Goal: Book appointment/travel/reservation

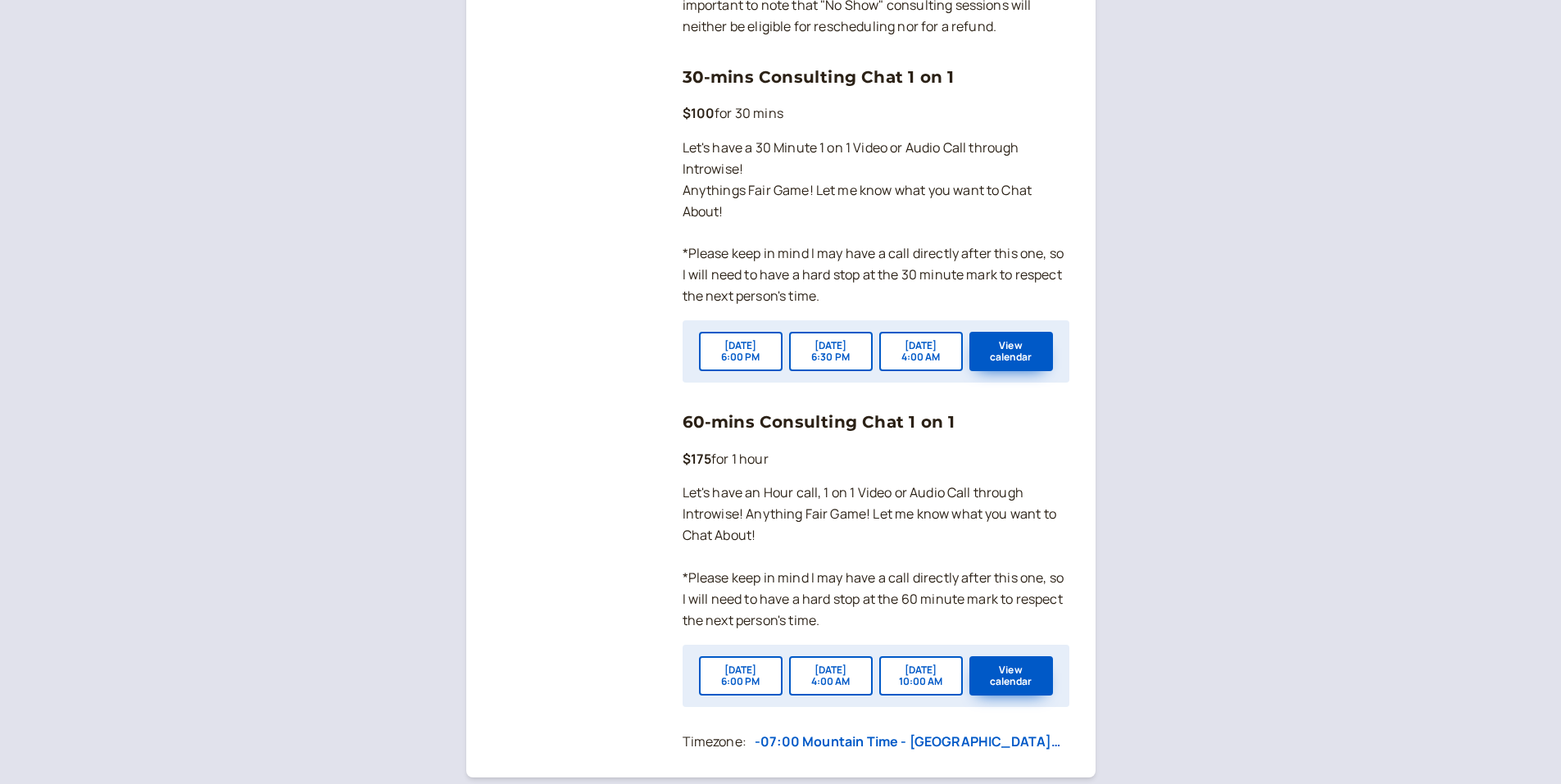
scroll to position [1229, 0]
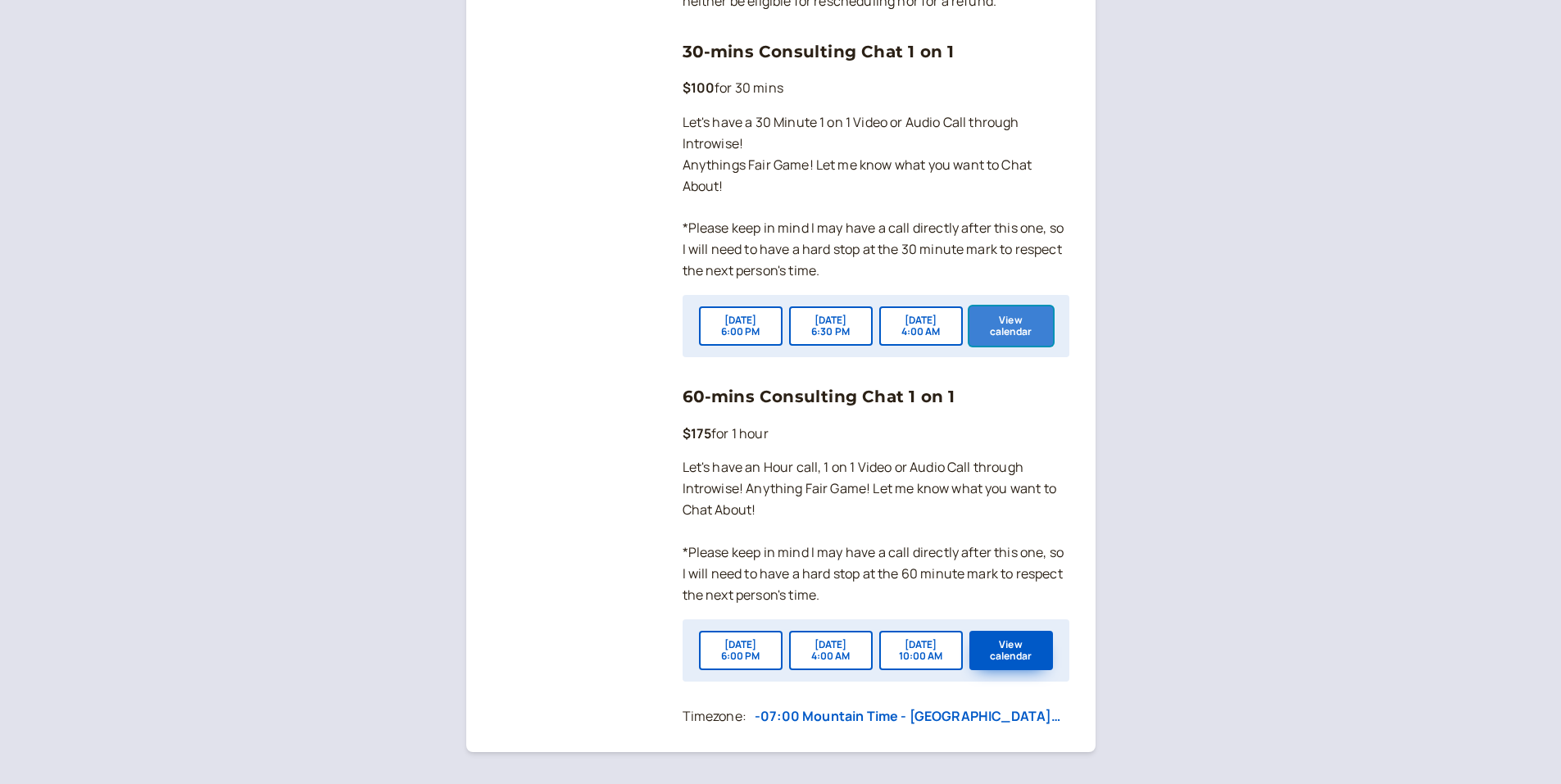
click at [1012, 345] on button "View calendar" at bounding box center [1011, 326] width 83 height 39
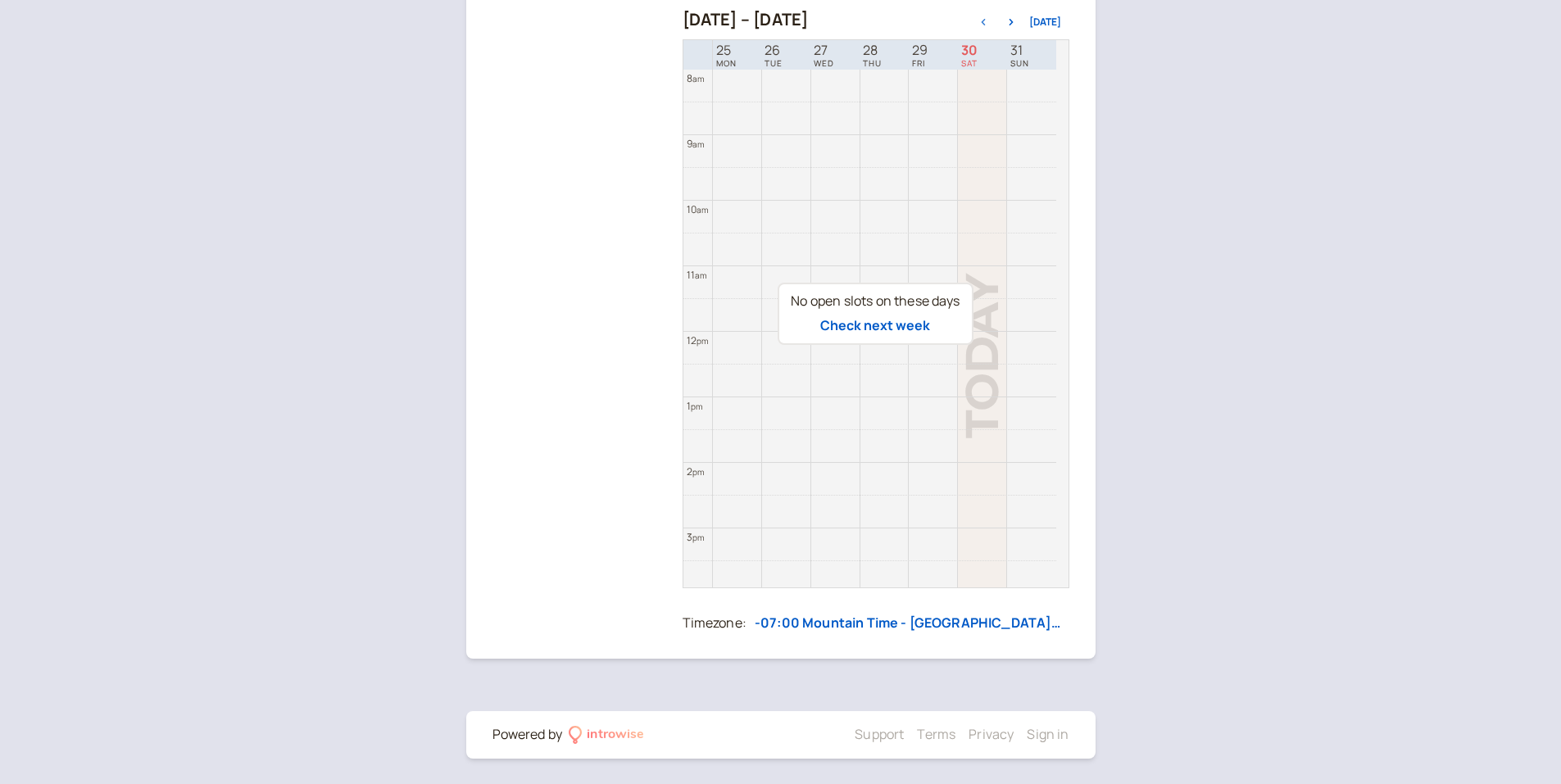
scroll to position [355, 0]
click at [1018, 19] on icon "button" at bounding box center [1011, 21] width 20 height 7
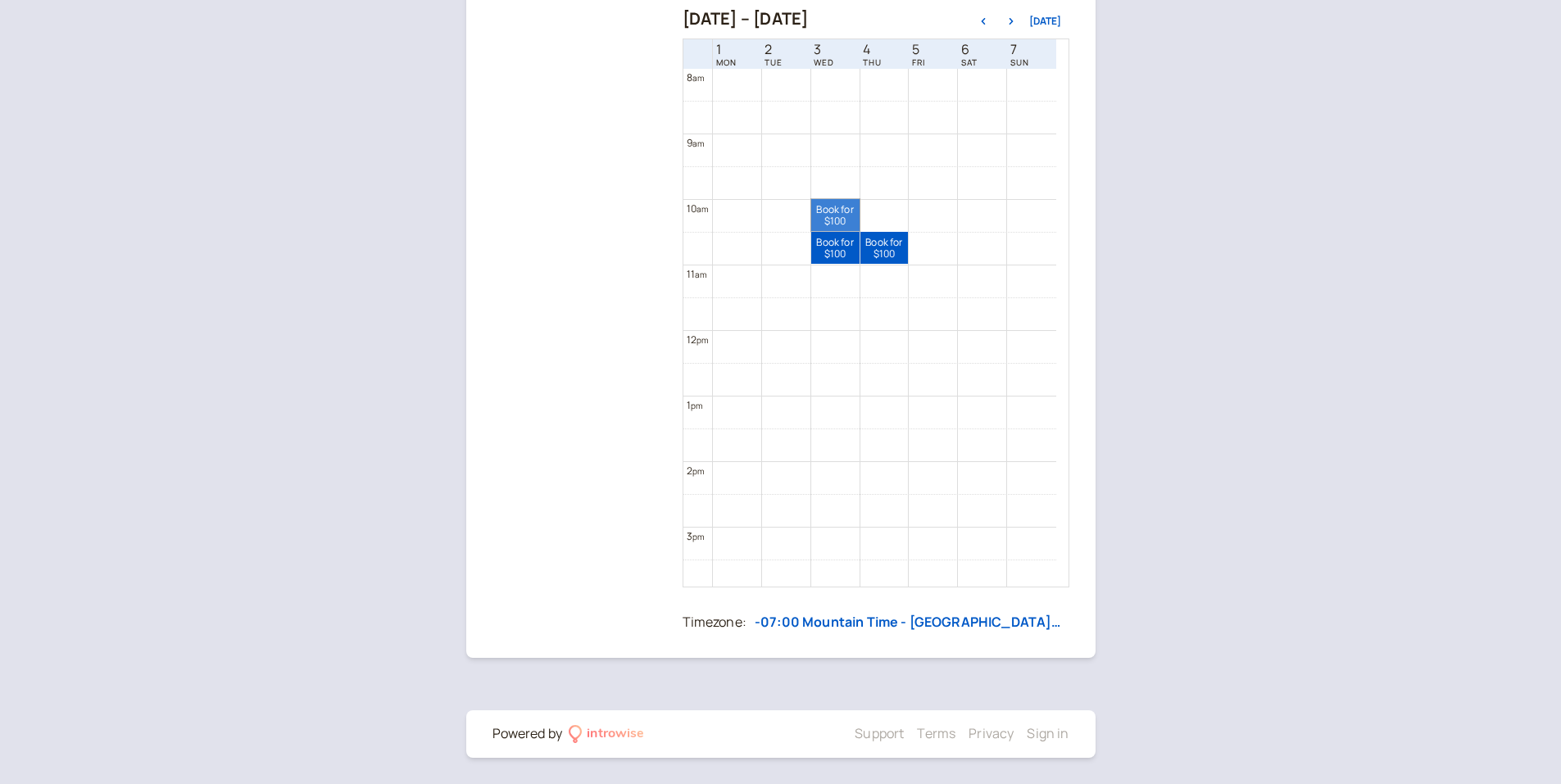
click at [837, 209] on link "Book for $100 $100" at bounding box center [835, 214] width 48 height 32
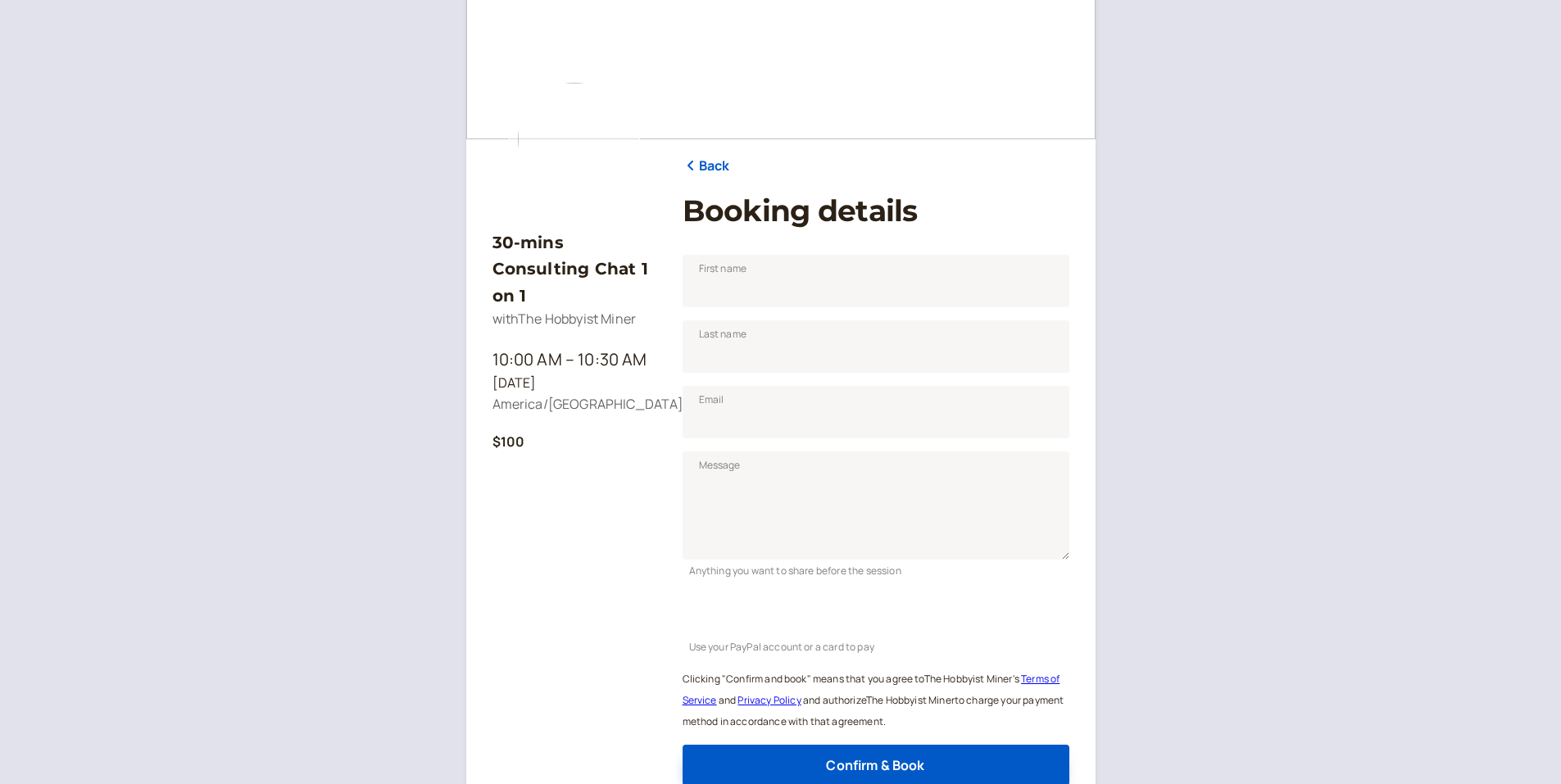
scroll to position [164, 0]
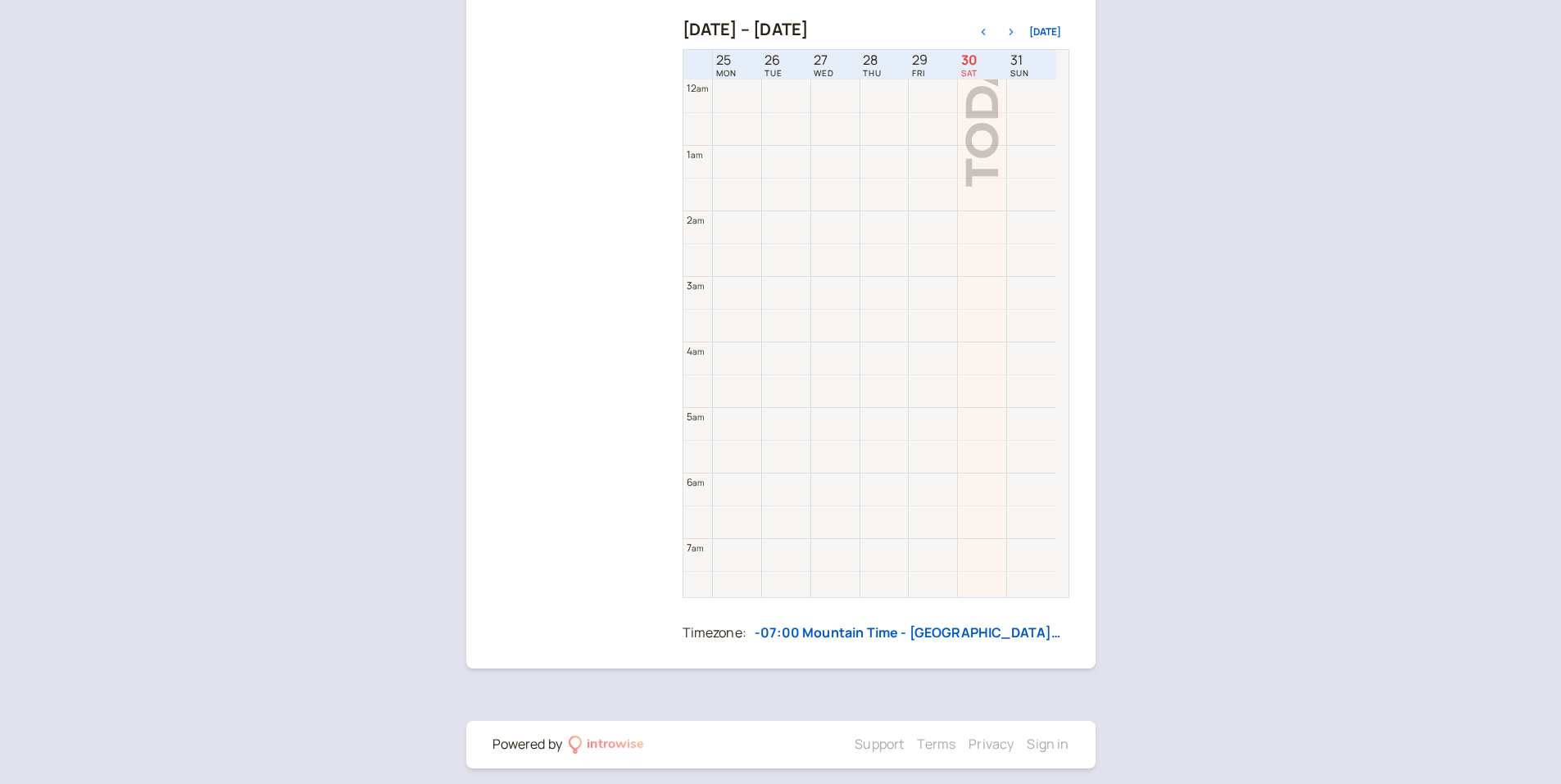
scroll to position [525, 0]
click at [1018, 32] on icon "button" at bounding box center [1011, 32] width 20 height 7
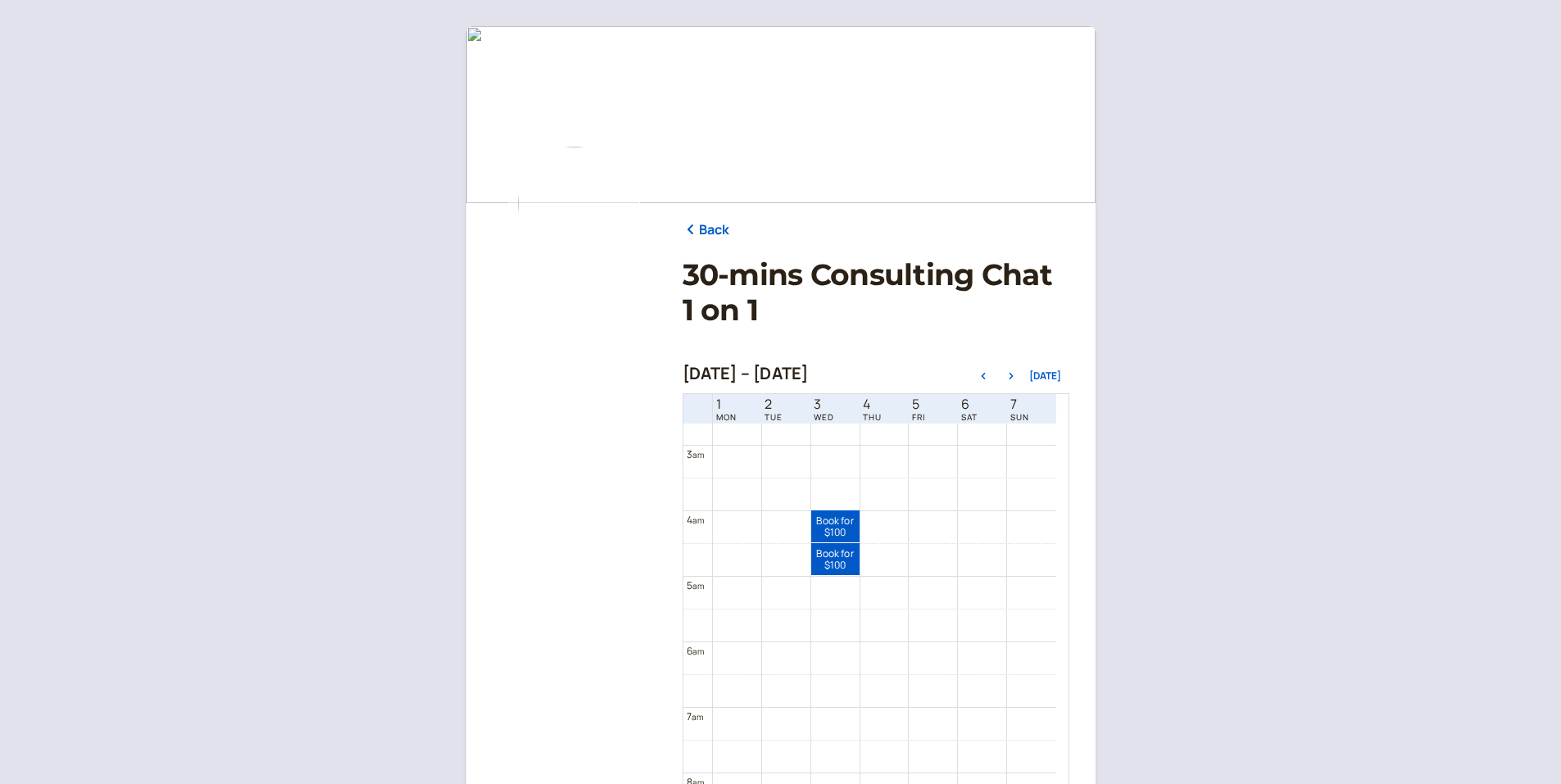
scroll to position [0, 0]
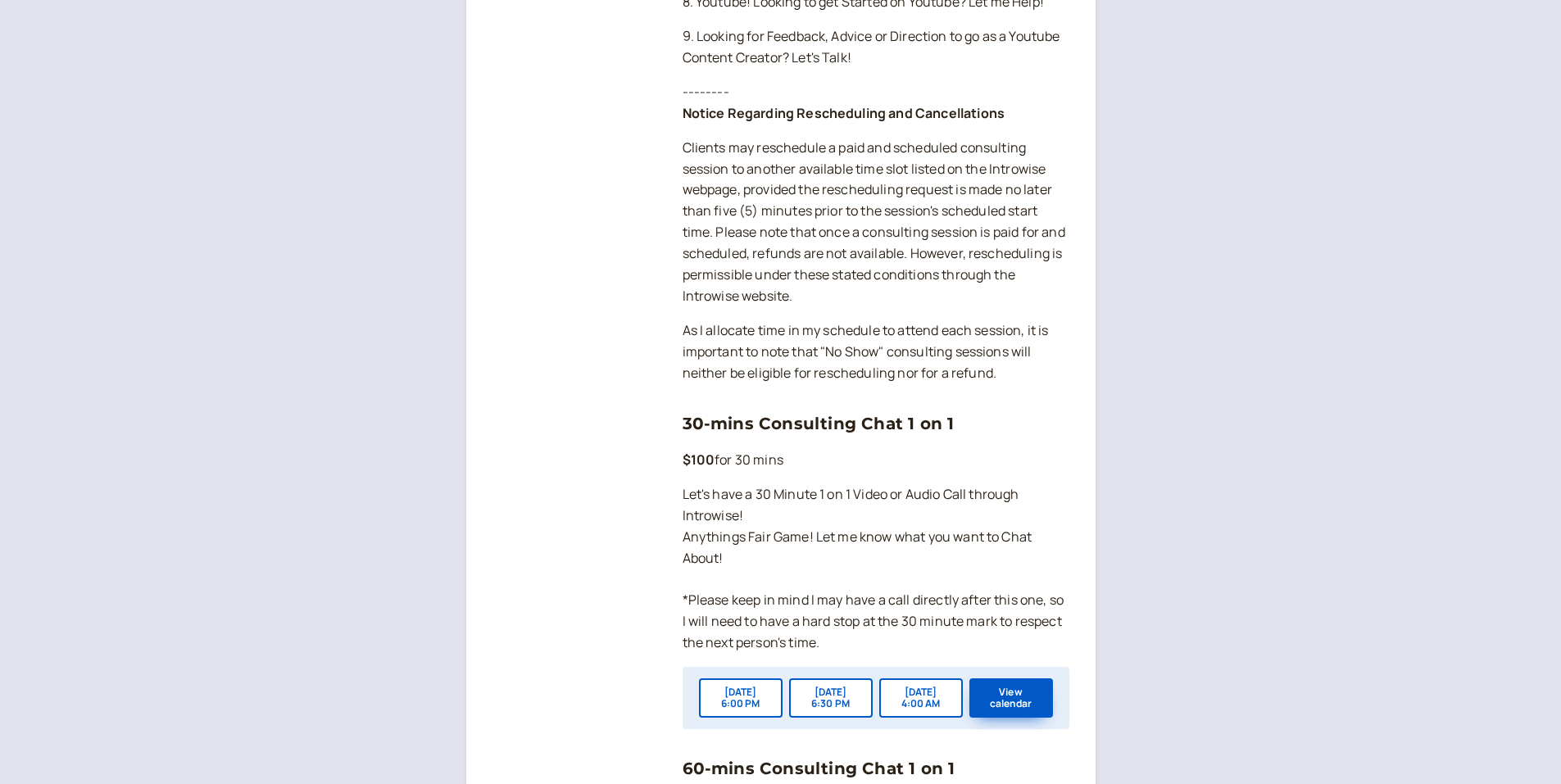
scroll to position [1065, 0]
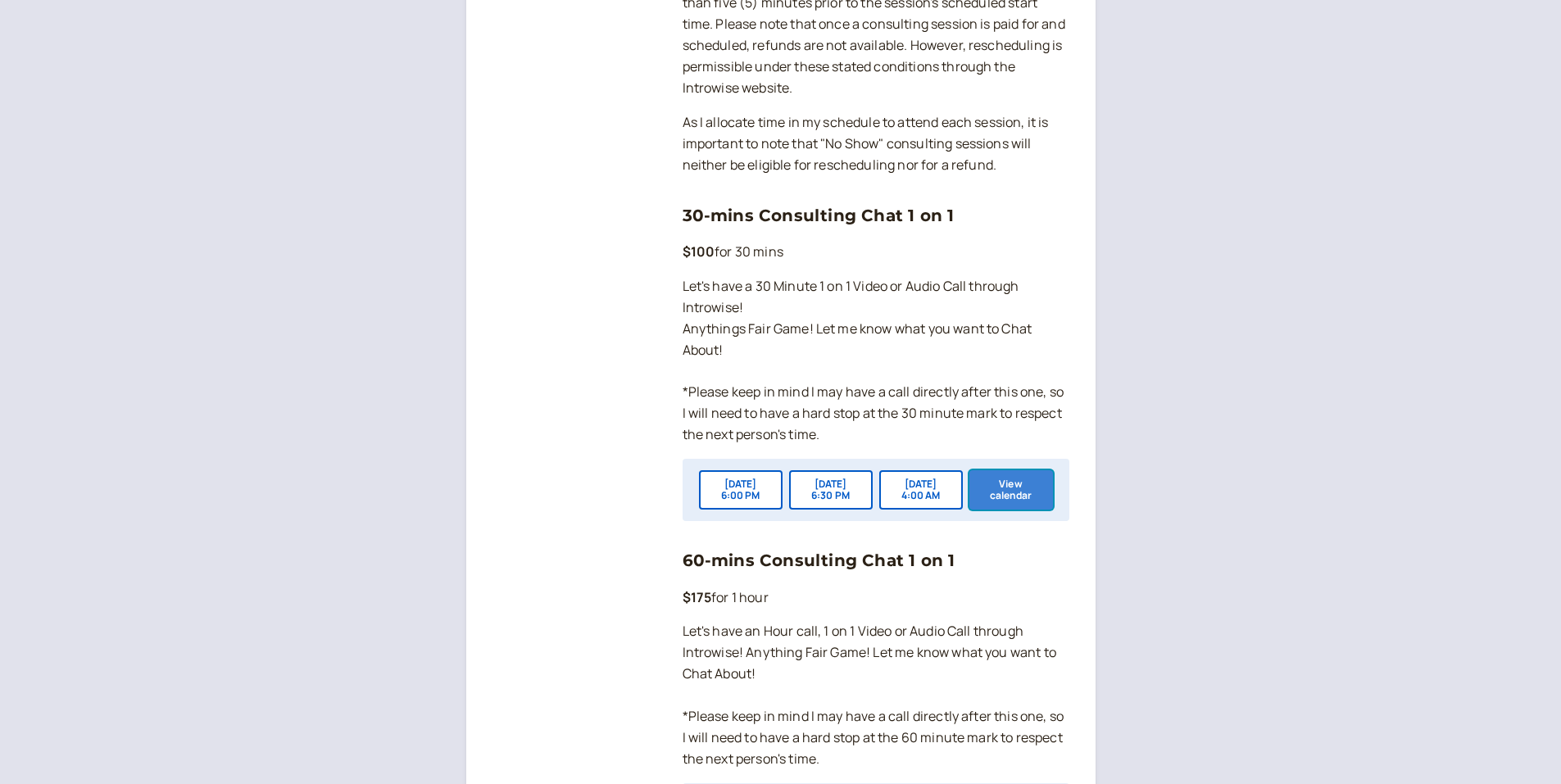
click at [1027, 510] on button "View calendar" at bounding box center [1011, 490] width 83 height 39
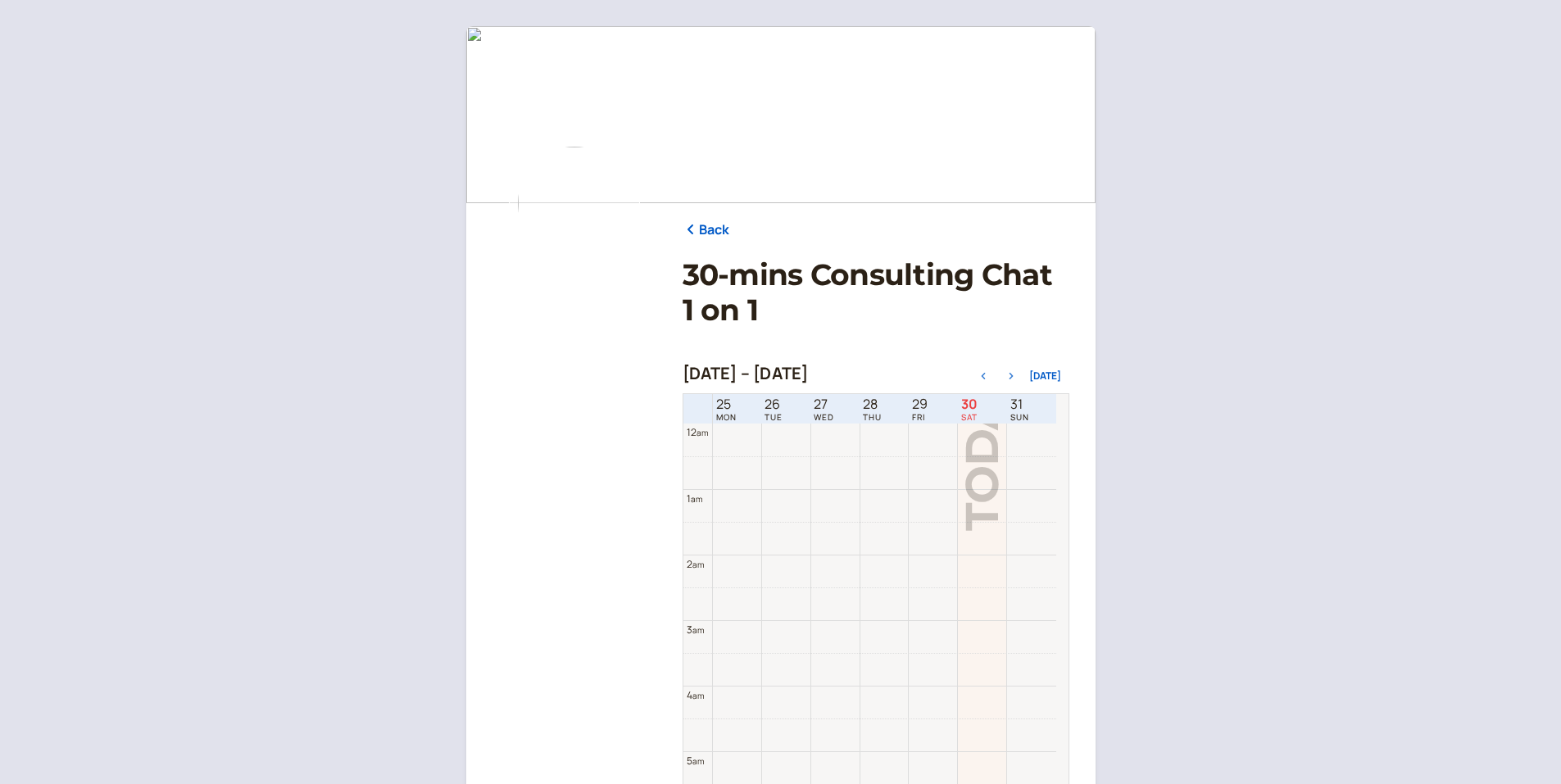
scroll to position [525, 0]
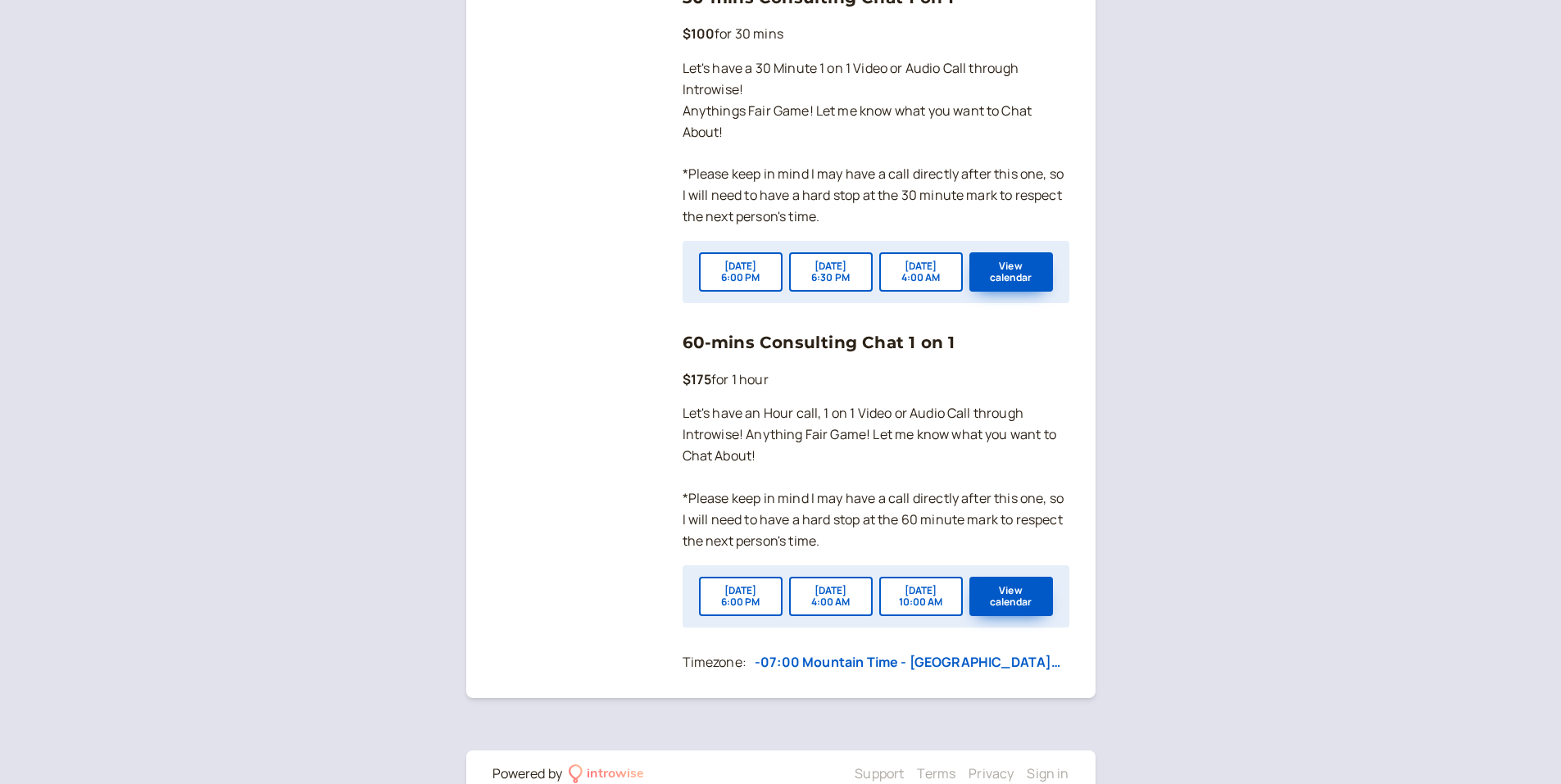
scroll to position [1344, 0]
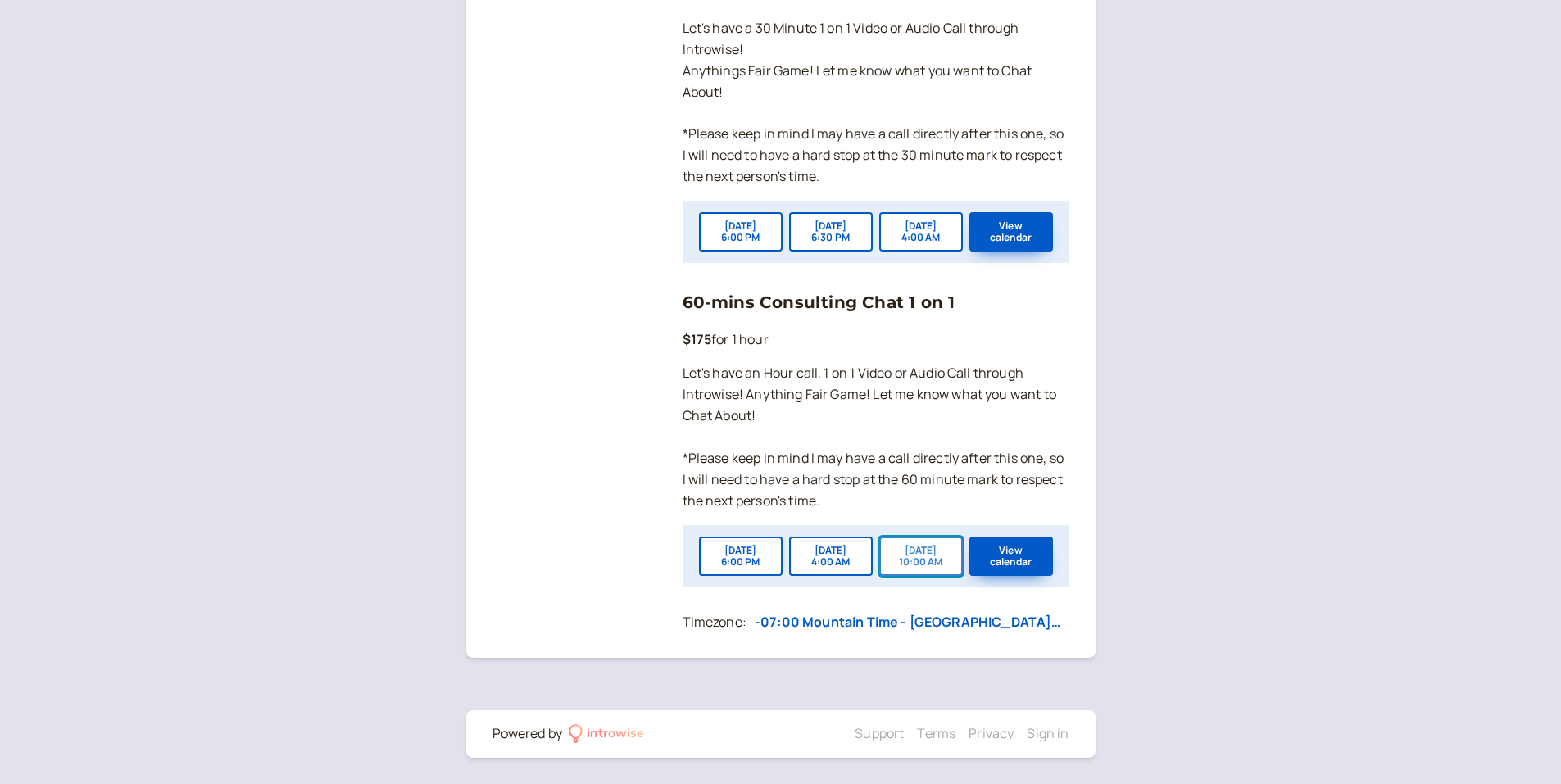
click at [926, 554] on button "[DATE] 10:00 AM" at bounding box center [921, 556] width 83 height 39
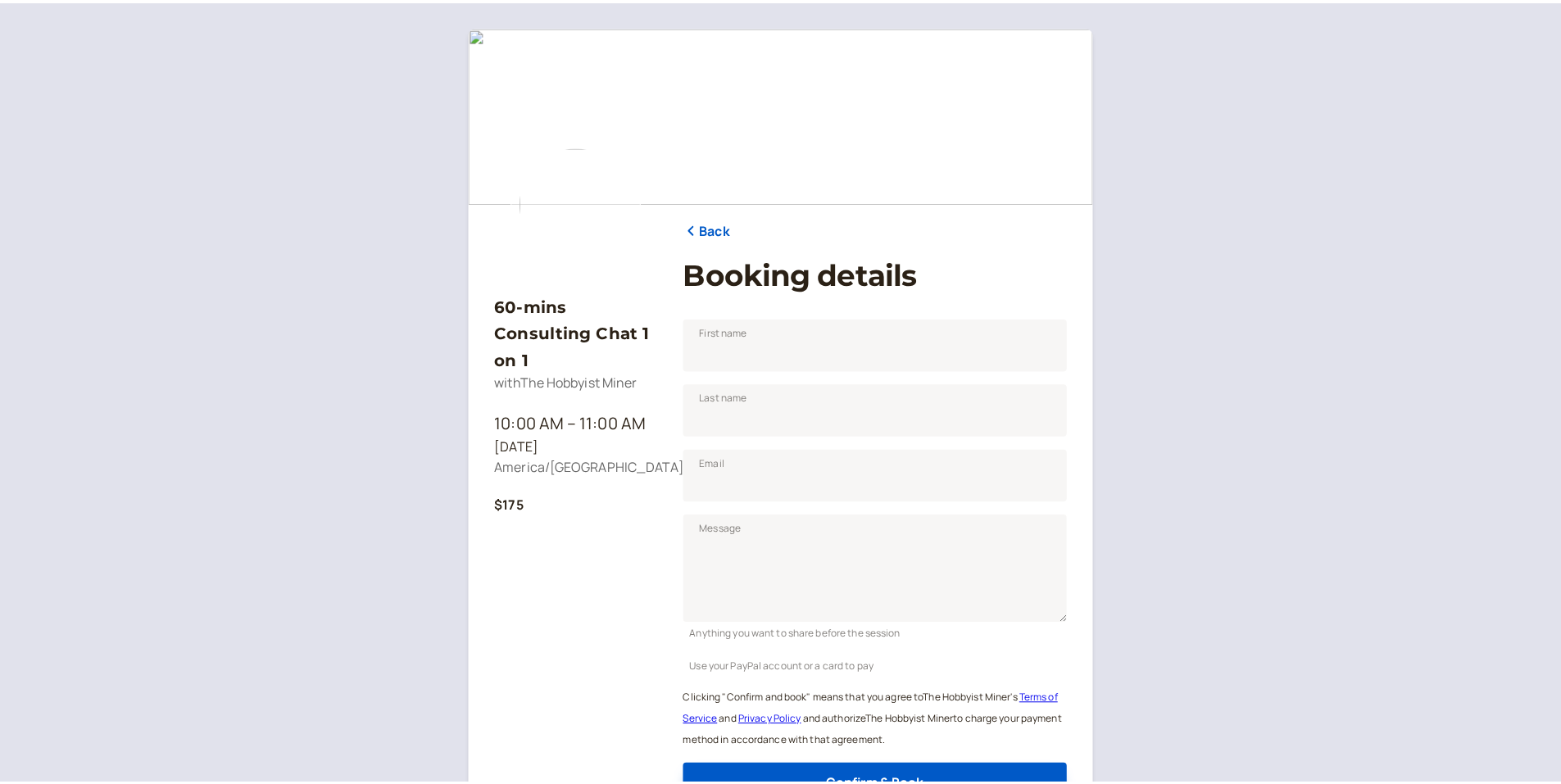
scroll to position [161, 0]
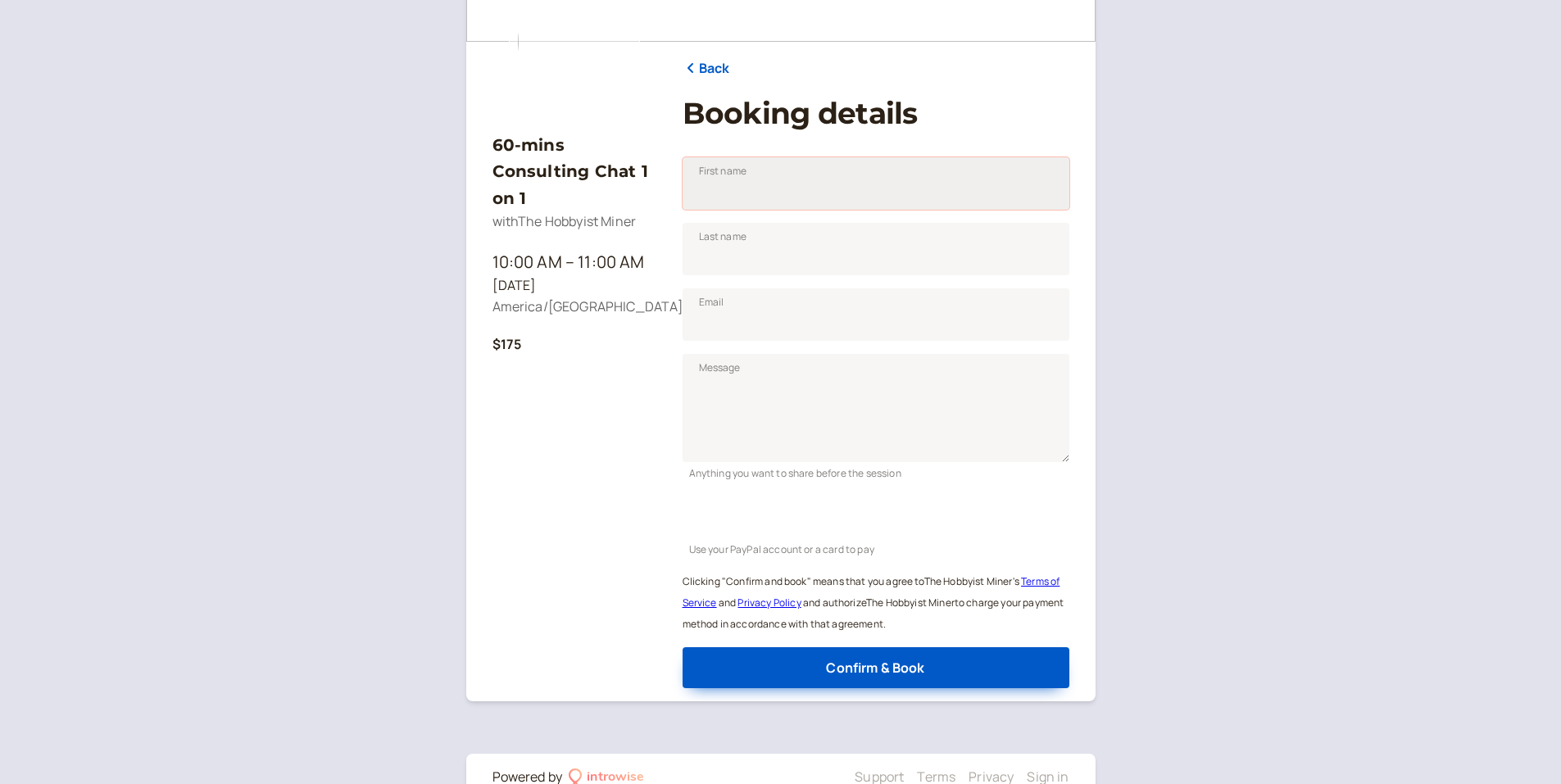
click at [785, 189] on input "First name" at bounding box center [875, 183] width 387 height 52
type input "[PERSON_NAME]"
click at [1005, 115] on h1 "Booking details" at bounding box center [875, 113] width 387 height 35
click at [784, 238] on input "Last name" at bounding box center [875, 248] width 387 height 52
type input "[PERSON_NAME]"
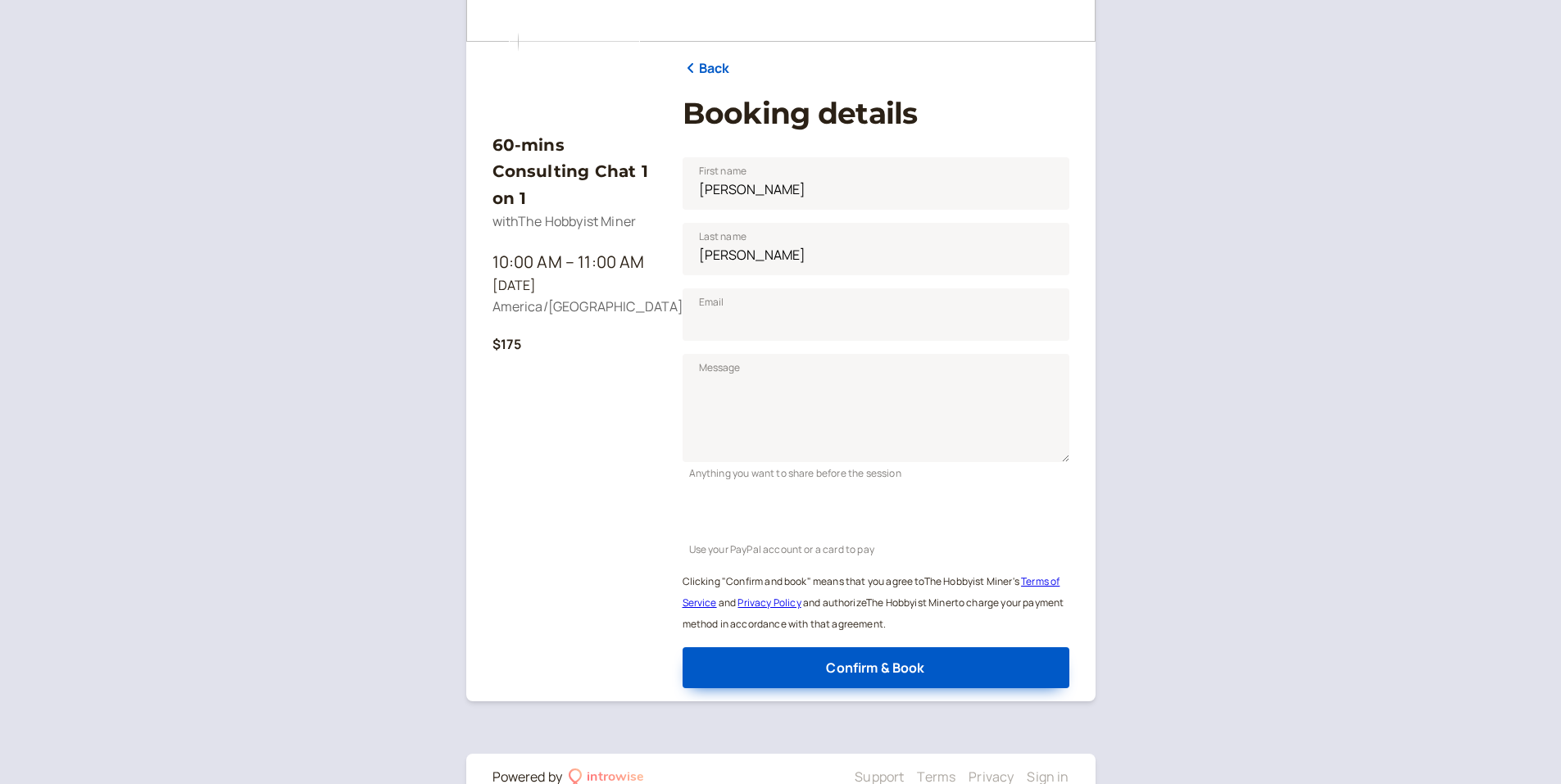
click at [674, 362] on div "60-mins Consulting Chat 1 on 1 with The Hobbyist Miner 10:00 AM – 11:00 AM [DAT…" at bounding box center [780, 283] width 577 height 810
click at [716, 332] on input "Email" at bounding box center [875, 314] width 387 height 52
type input "[EMAIL_ADDRESS][DOMAIN_NAME]"
click at [711, 379] on textarea "Message" at bounding box center [875, 408] width 387 height 108
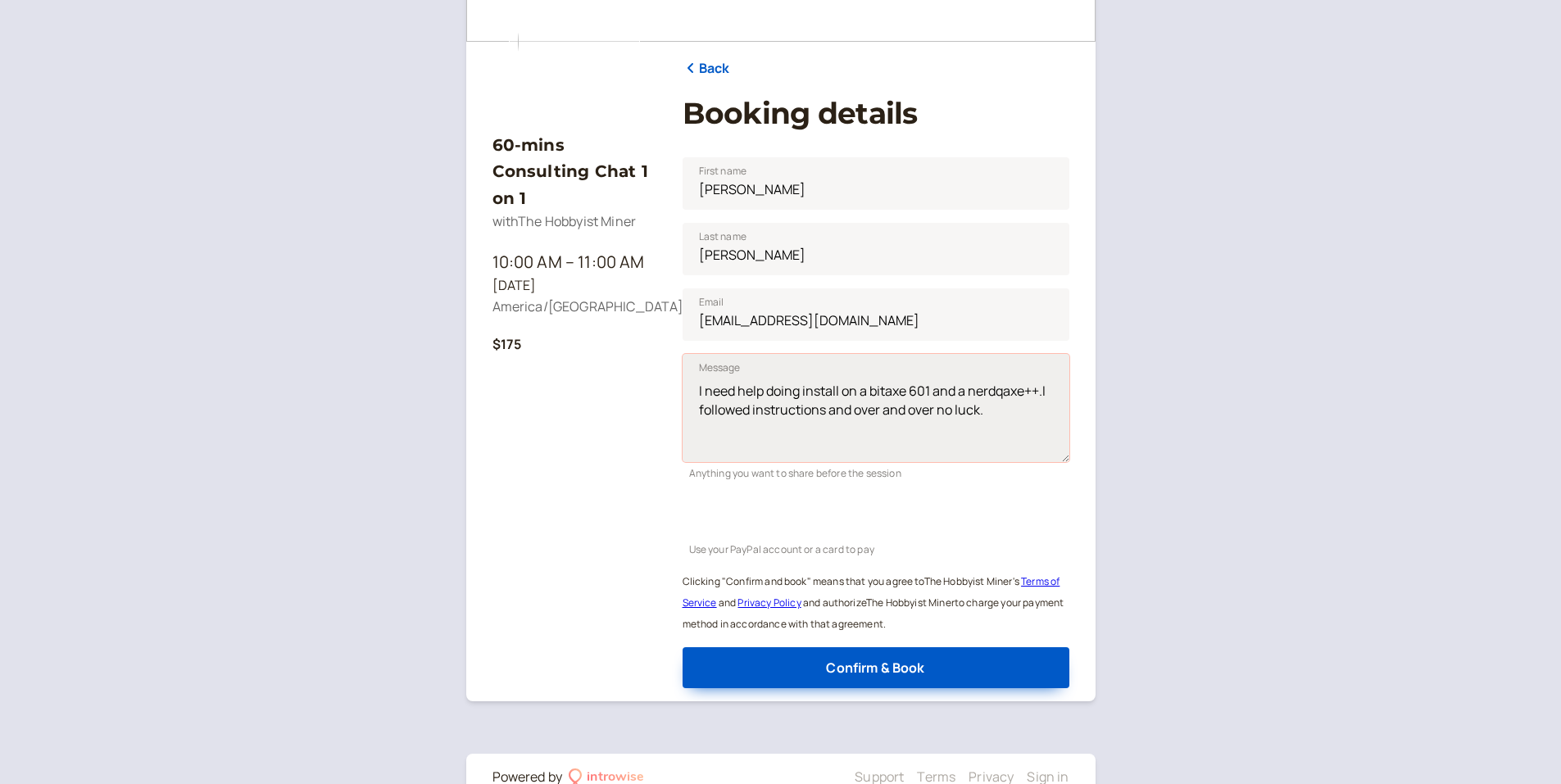
click at [994, 412] on textarea "I need help doing install on a bitaxe 601 and a nerdqaxe++.I followed instructi…" at bounding box center [875, 408] width 387 height 108
click at [826, 424] on textarea "I need help doing install on a bitaxe 601 and a nerdqaxe++.I followed instructi…" at bounding box center [875, 408] width 387 height 108
click at [811, 426] on textarea "I need help doing install on a bitaxe 601 and a nerdqaxe++.I followed instructi…" at bounding box center [875, 408] width 387 height 108
click at [990, 432] on textarea "I need help doing install on a bitaxe 601 and a nerdqaxe++.I followed instructi…" at bounding box center [875, 408] width 387 height 108
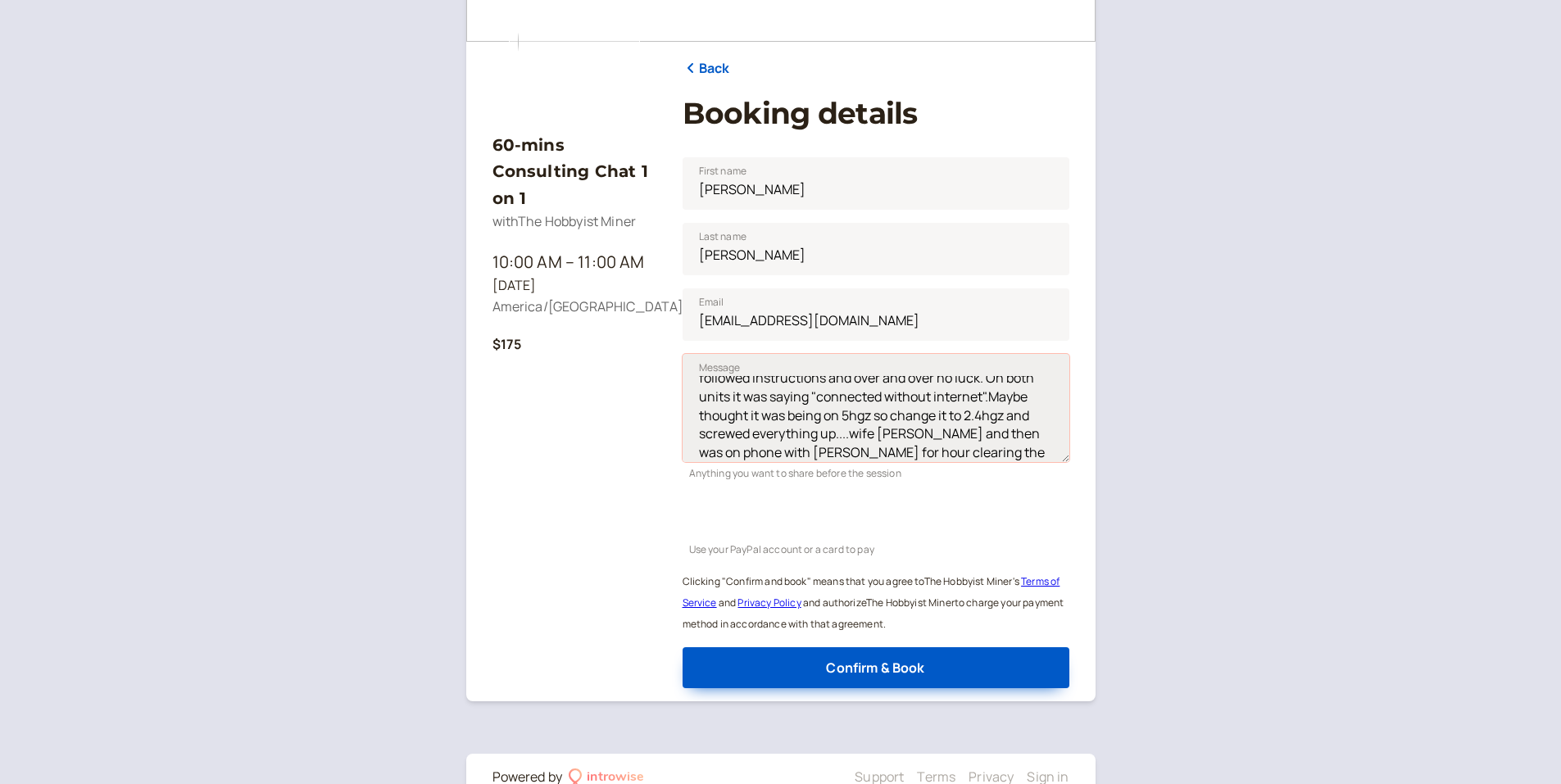
scroll to position [51, 0]
click at [768, 455] on textarea "I need help doing install on a bitaxe 601 and a nerdqaxe++.I followed instructi…" at bounding box center [875, 408] width 387 height 108
type textarea "I need help doing install on a bit axe 601 and a nerdqaxe++.I followed instruct…"
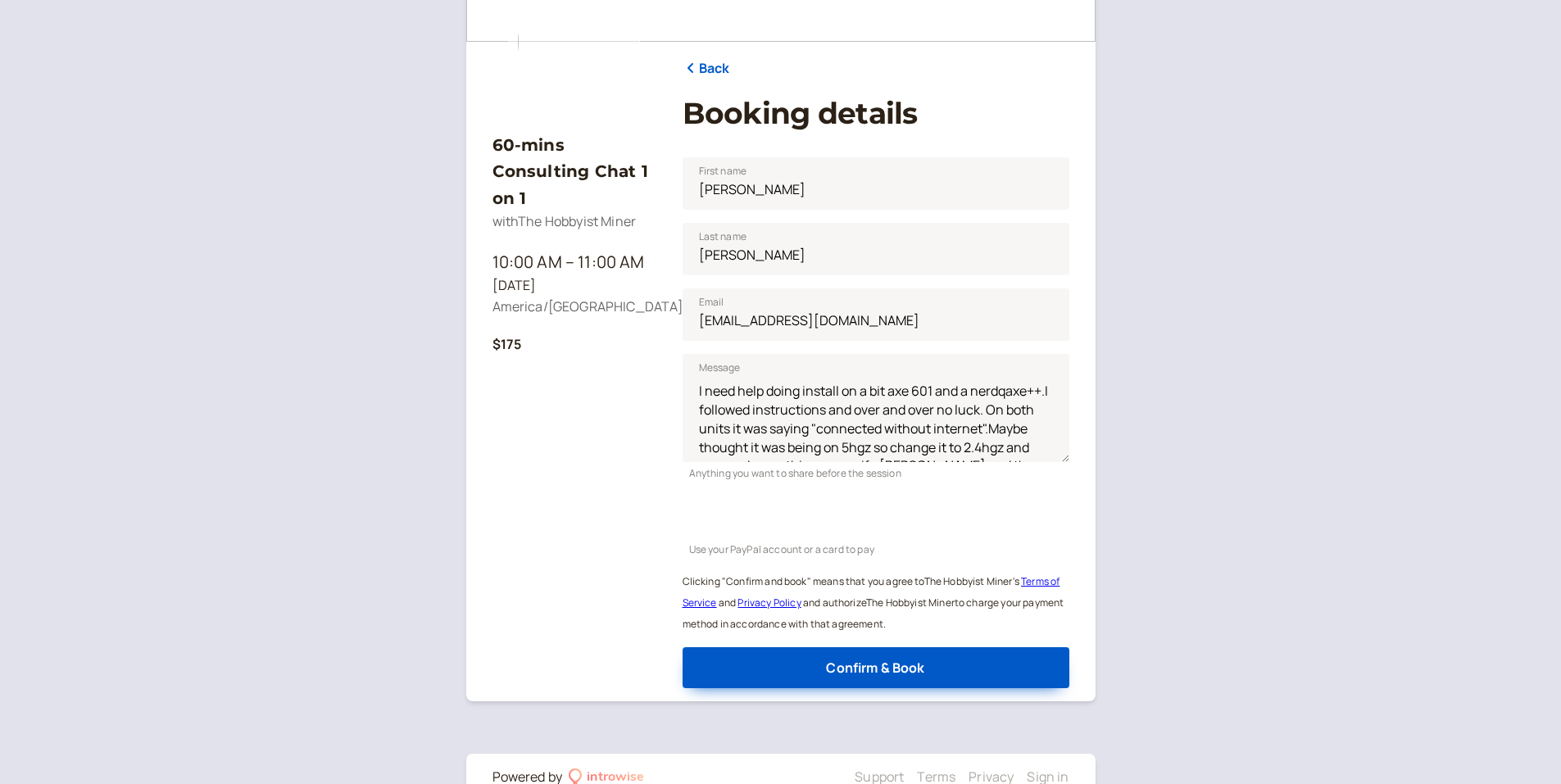
drag, startPoint x: 728, startPoint y: 410, endPoint x: 656, endPoint y: 382, distance: 77.3
click at [656, 382] on div "60-mins Consulting Chat 1 on 1 with The Hobbyist Miner 10:00 AM – 11:00 AM [DAT…" at bounding box center [573, 398] width 164 height 581
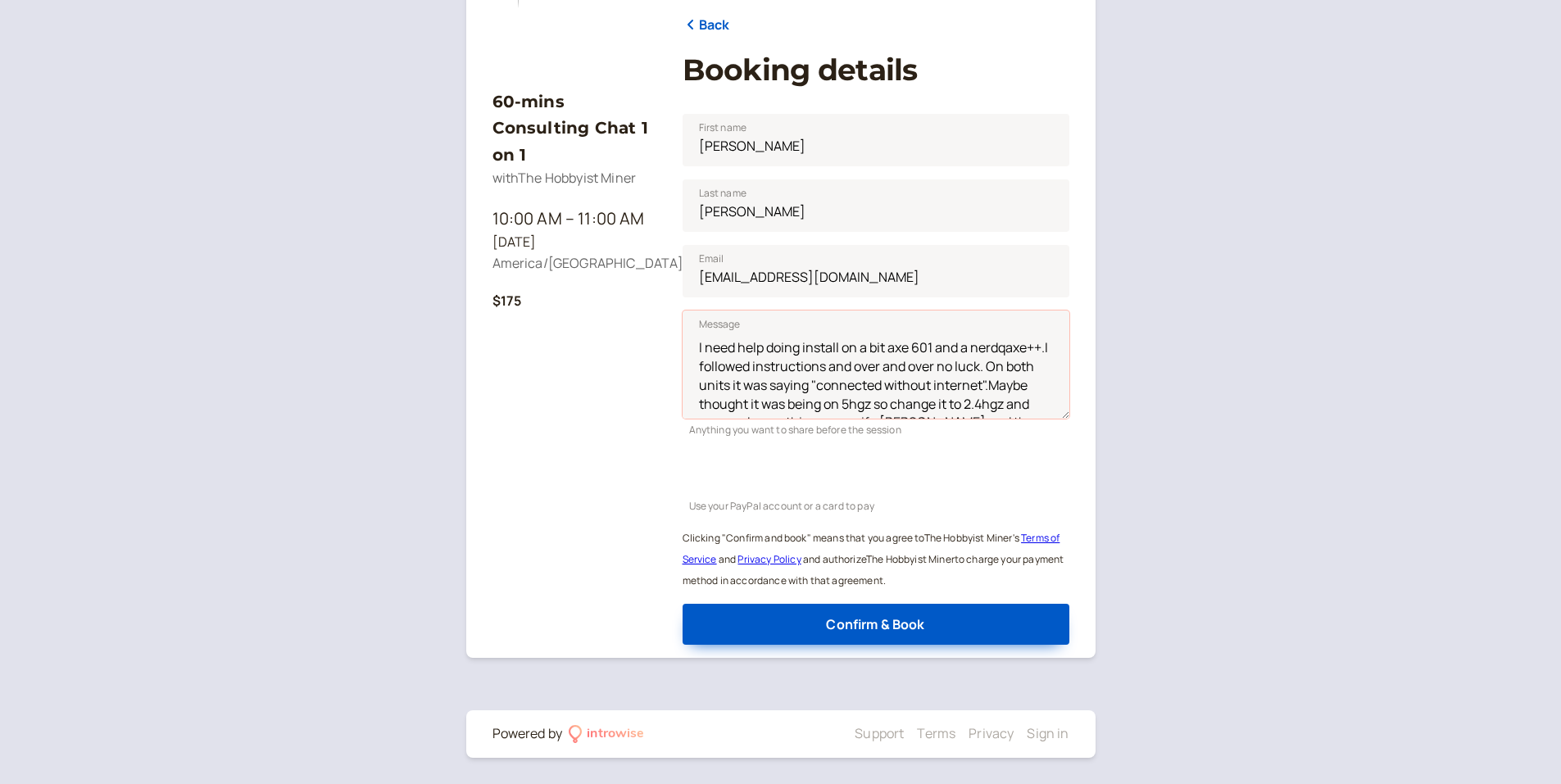
scroll to position [57, 0]
drag, startPoint x: 696, startPoint y: 349, endPoint x: 1049, endPoint y: 453, distance: 368.0
click at [367, 15] on div "60-mins Consulting Chat 1 on 1 with The Hobbyist Miner 10:00 AM – 11:00 AM [DAT…" at bounding box center [780, 290] width 1561 height 989
click at [211, 227] on div "60-mins Consulting Chat 1 on 1 with The Hobbyist Miner 10:00 AM – 11:00 AM [DAT…" at bounding box center [780, 290] width 1561 height 989
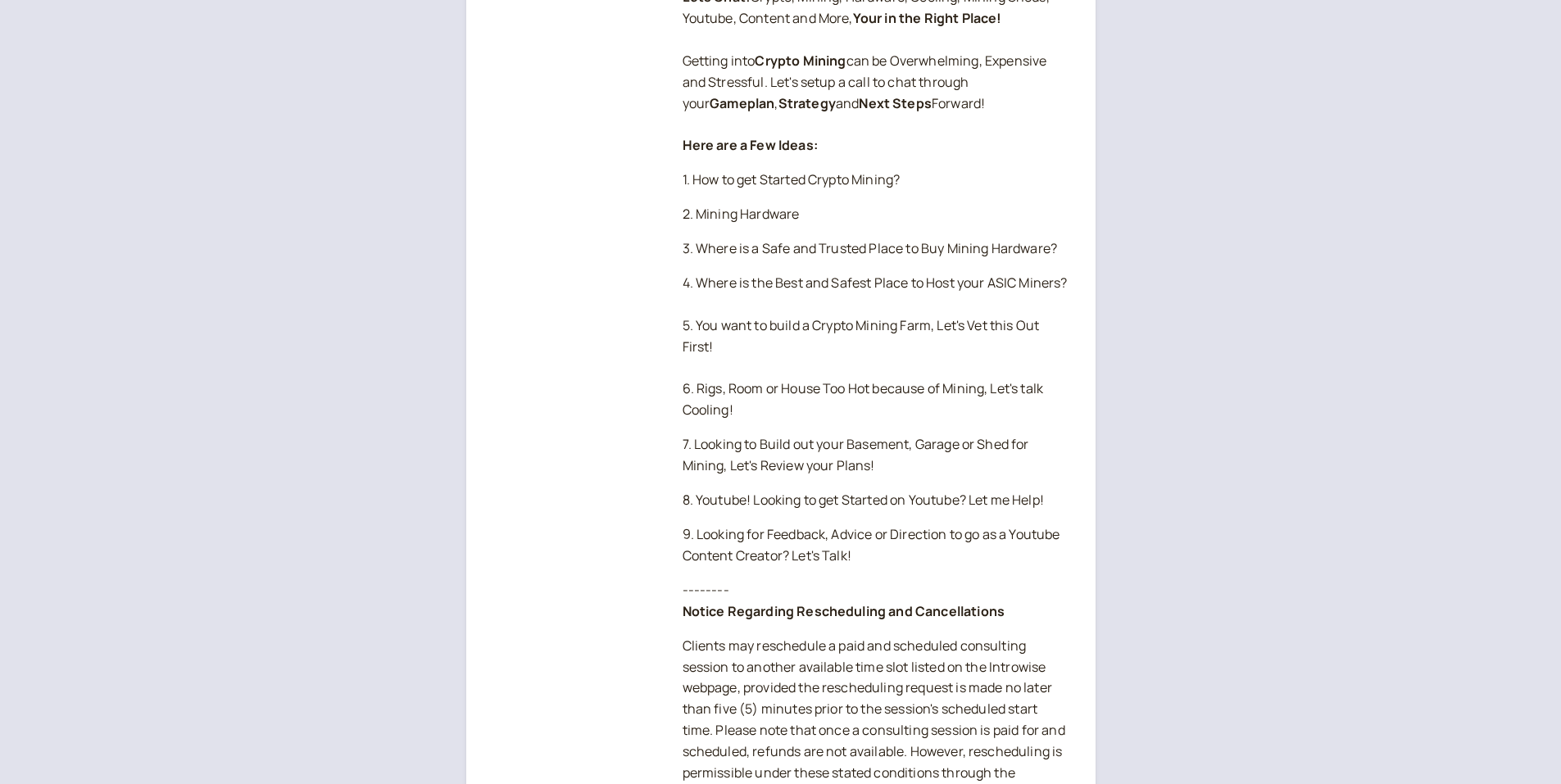
scroll to position [279, 0]
